Goal: Entertainment & Leisure: Consume media (video, audio)

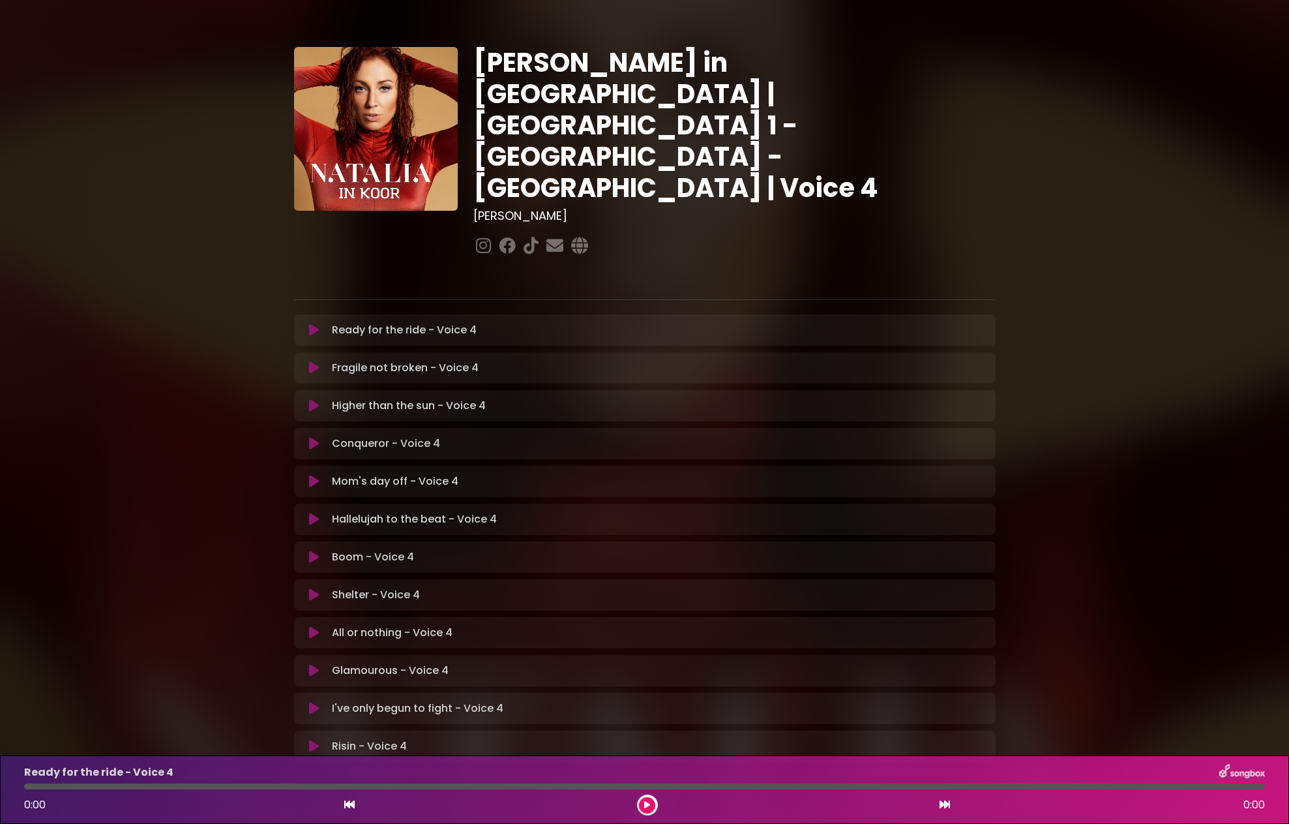
click at [312, 324] on icon at bounding box center [314, 330] width 10 height 13
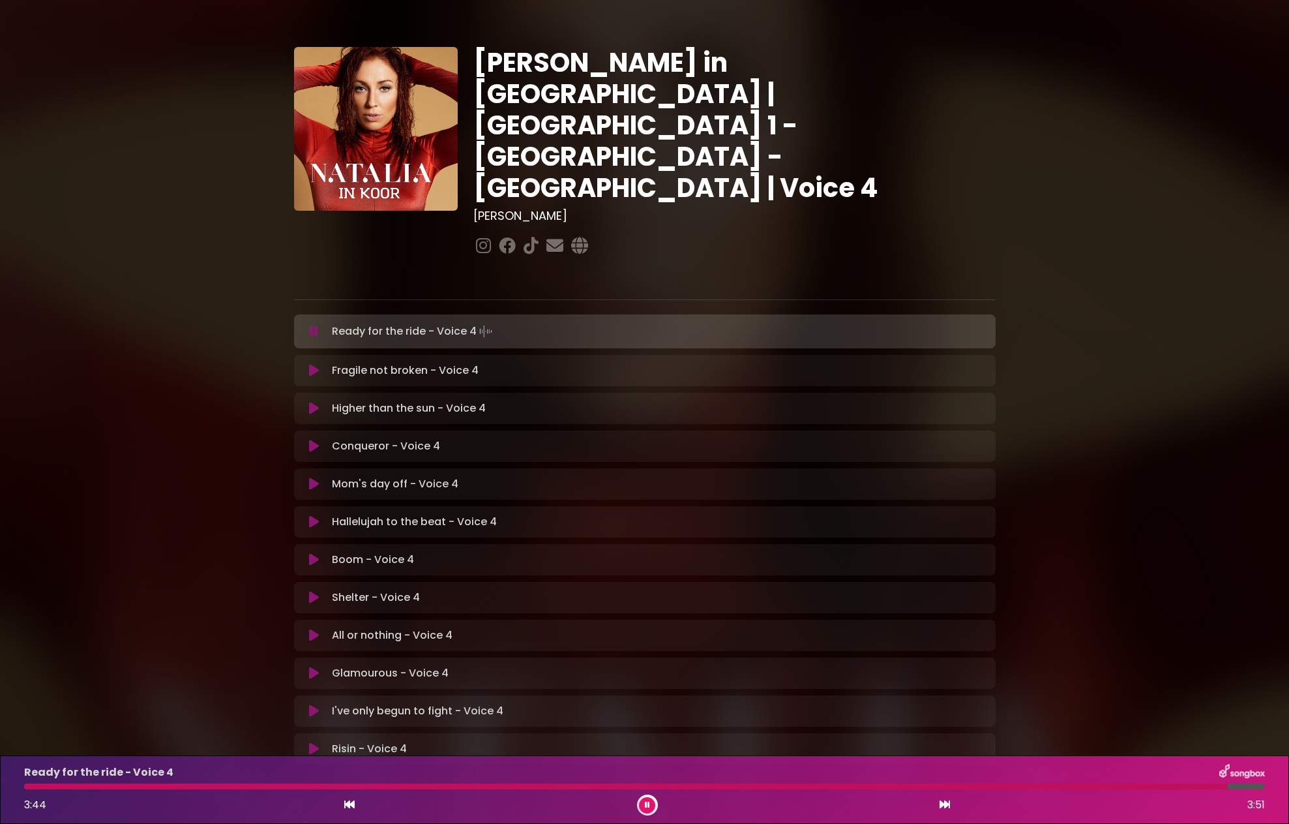
click at [318, 325] on icon at bounding box center [314, 331] width 8 height 13
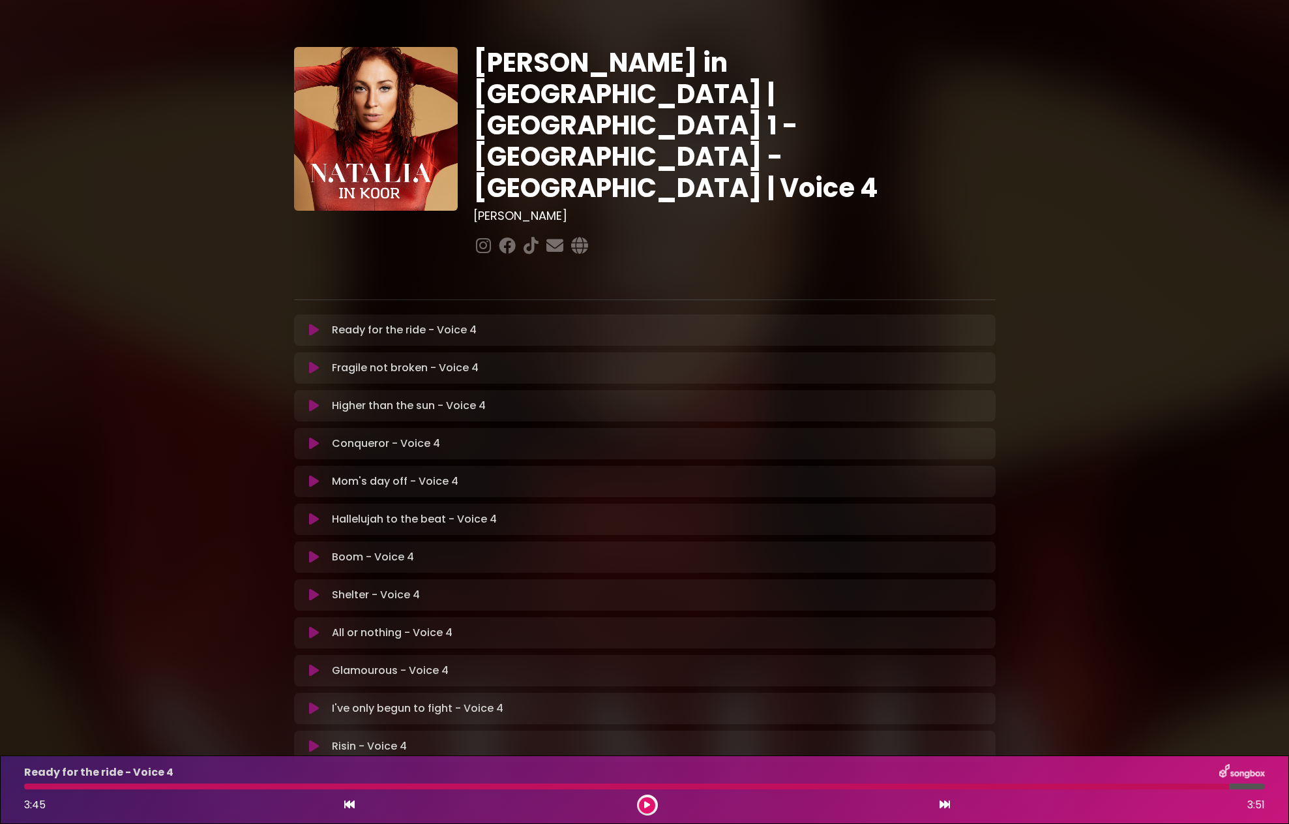
click at [312, 324] on icon at bounding box center [314, 330] width 10 height 13
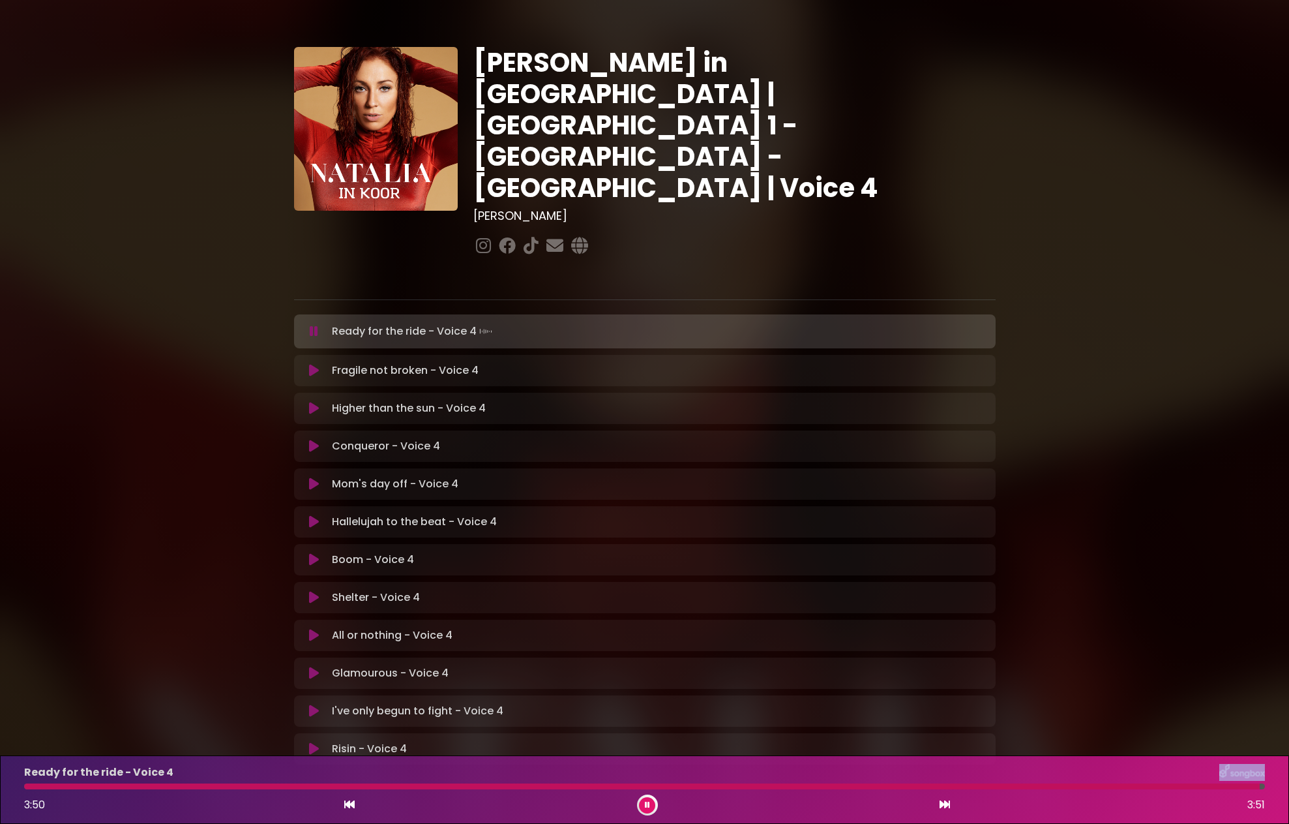
drag, startPoint x: 1258, startPoint y: 787, endPoint x: 1091, endPoint y: 775, distance: 168.0
click at [1097, 776] on div "Ready for the ride - Voice 4 3:50 3:51" at bounding box center [644, 790] width 1257 height 52
click at [537, 790] on div "Ready for the ride - Voice 4 3:29 3:51" at bounding box center [644, 790] width 1257 height 52
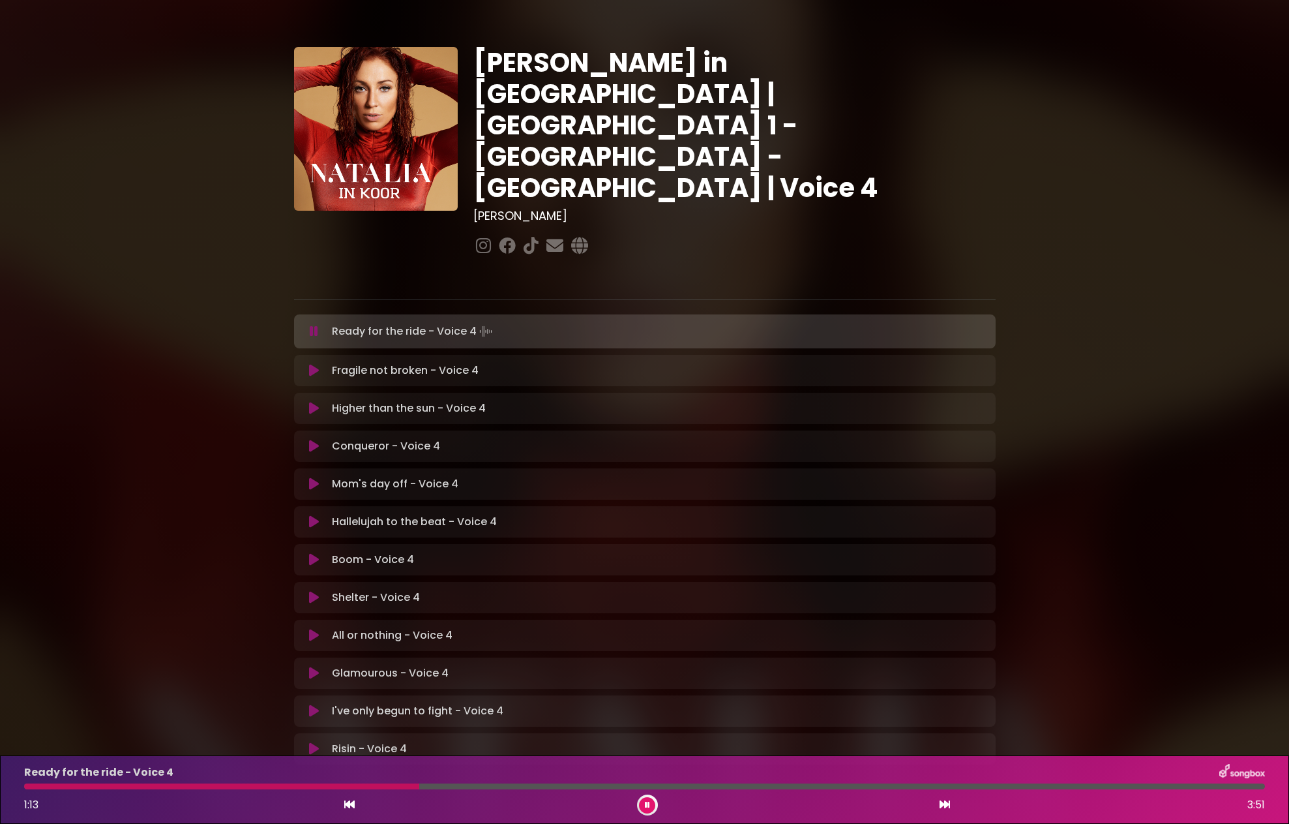
drag, startPoint x: 1157, startPoint y: 787, endPoint x: 419, endPoint y: 727, distance: 740.2
click at [419, 727] on div "[PERSON_NAME] in [GEOGRAPHIC_DATA] | [GEOGRAPHIC_DATA] 1 - [GEOGRAPHIC_DATA] - …" at bounding box center [644, 401] width 1289 height 771
click at [316, 325] on icon at bounding box center [314, 331] width 8 height 13
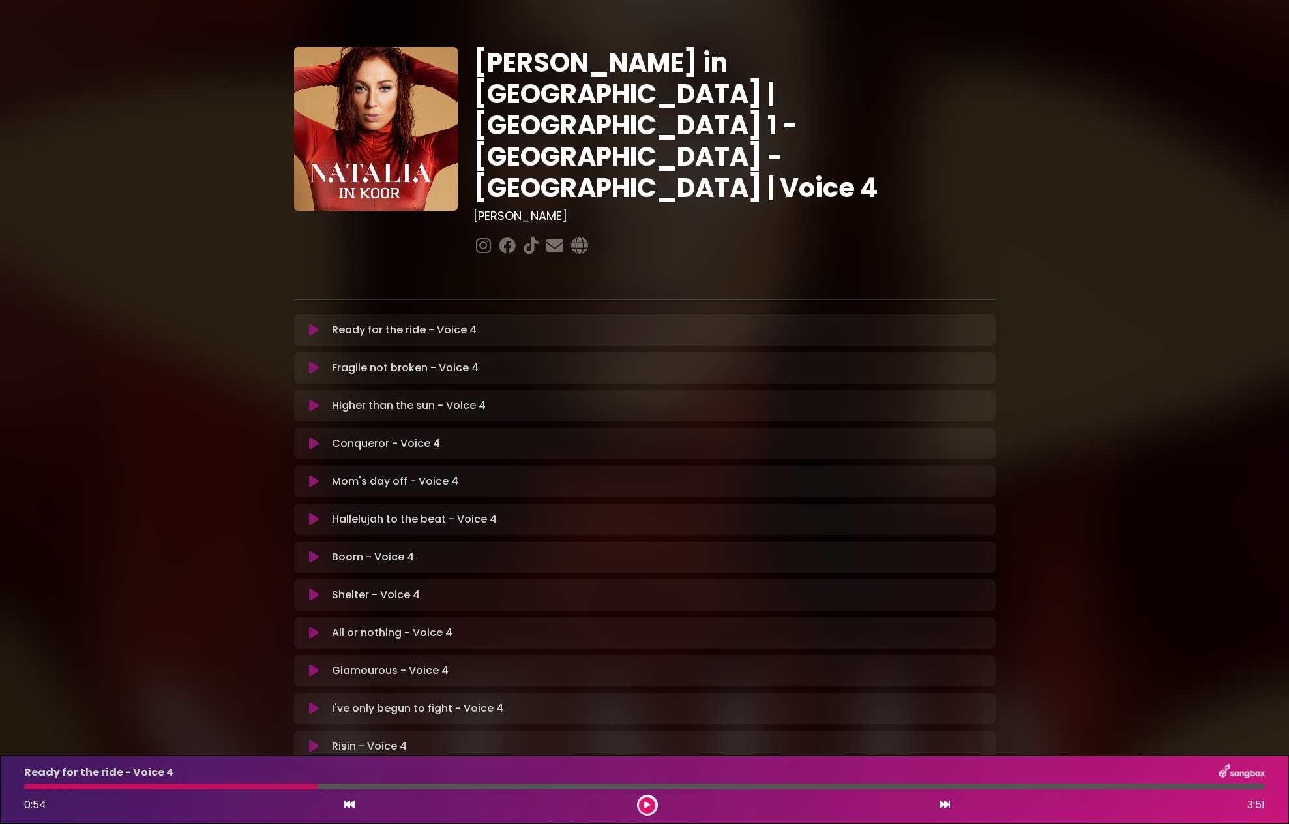
click at [314, 361] on icon at bounding box center [314, 367] width 10 height 13
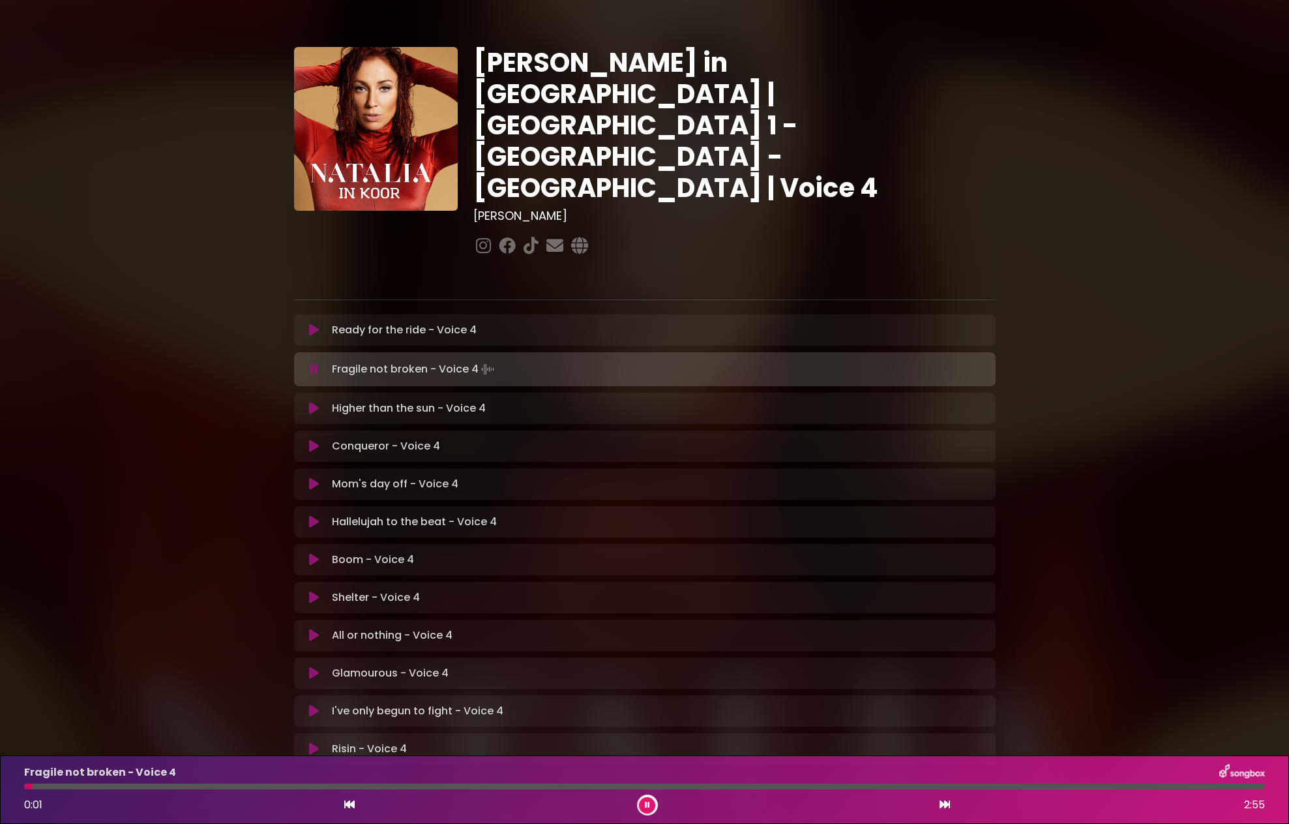
click at [315, 324] on icon at bounding box center [314, 330] width 10 height 13
click at [309, 324] on icon at bounding box center [314, 330] width 10 height 13
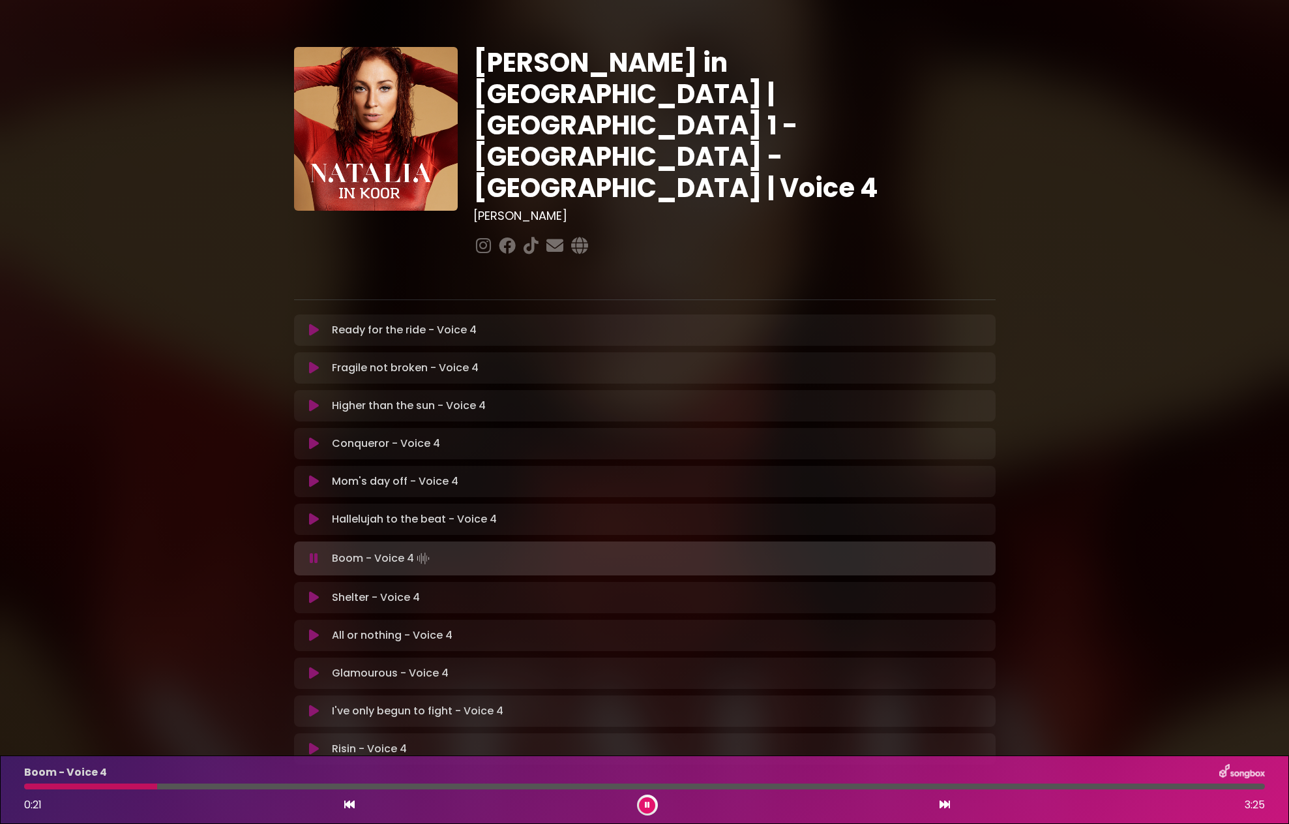
click at [153, 336] on div "[PERSON_NAME] in [GEOGRAPHIC_DATA] | [GEOGRAPHIC_DATA] 1 - [GEOGRAPHIC_DATA] - …" at bounding box center [644, 401] width 1289 height 771
click at [307, 552] on button at bounding box center [314, 558] width 25 height 13
